Goal: Browse casually

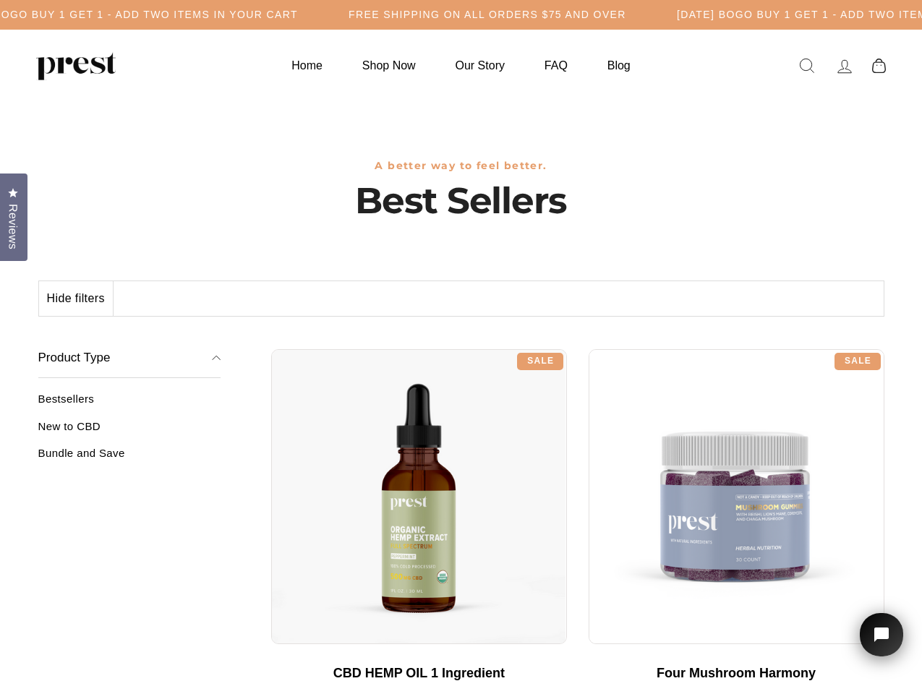
click at [460, 347] on div "**********" at bounding box center [577, 343] width 613 height 11
click at [266, 14] on h5 "Free Shipping on all orders $75 and over" at bounding box center [127, 15] width 278 height 12
click at [77, 299] on button "Hide filters" at bounding box center [76, 298] width 74 height 35
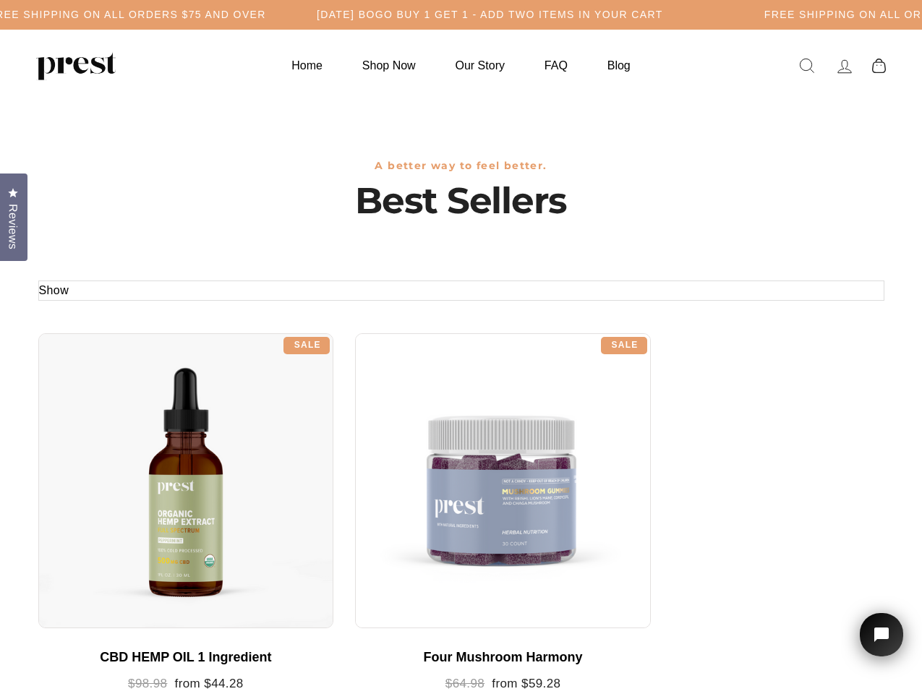
click at [129, 432] on div at bounding box center [186, 481] width 296 height 296
click at [129, 458] on div at bounding box center [186, 481] width 296 height 296
click at [14, 215] on span "Reviews" at bounding box center [13, 227] width 19 height 46
click at [881, 635] on icon "Open chat widget" at bounding box center [889, 635] width 22 height 22
